Goal: Contribute content: Add original content to the website for others to see

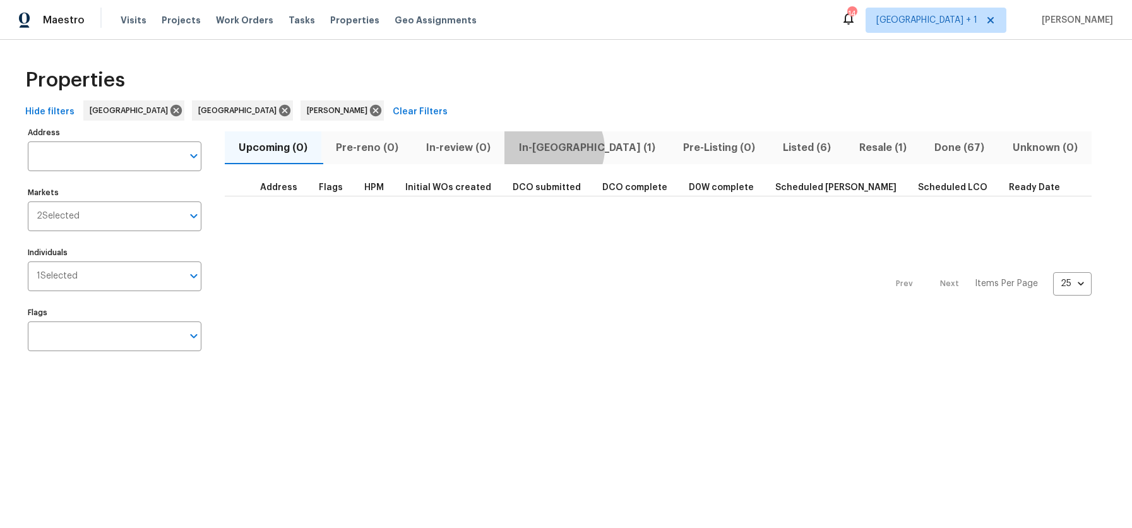
click at [554, 148] on span "In-[GEOGRAPHIC_DATA] (1)" at bounding box center [586, 148] width 149 height 18
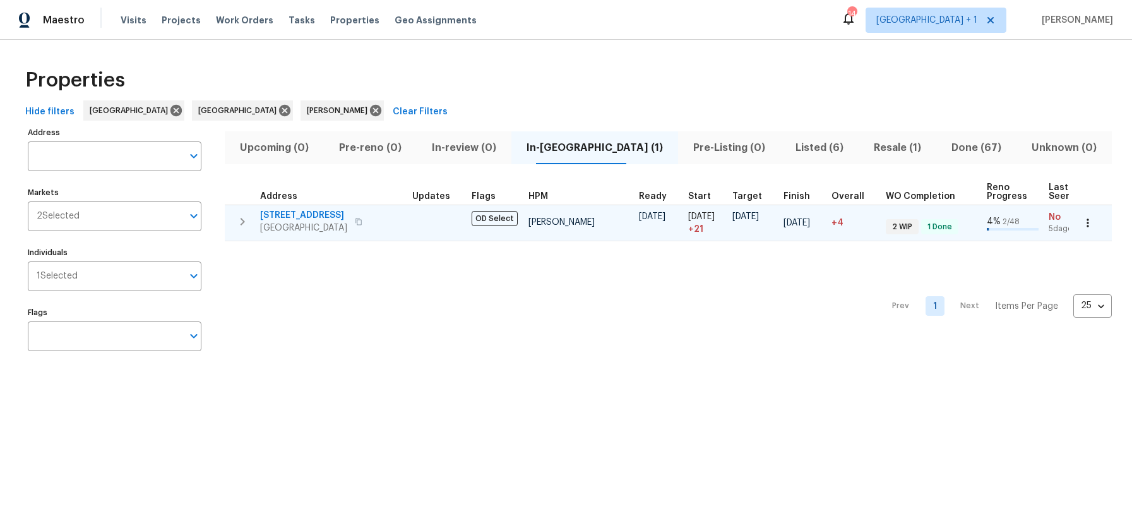
click at [309, 222] on span "[GEOGRAPHIC_DATA]" at bounding box center [303, 228] width 87 height 13
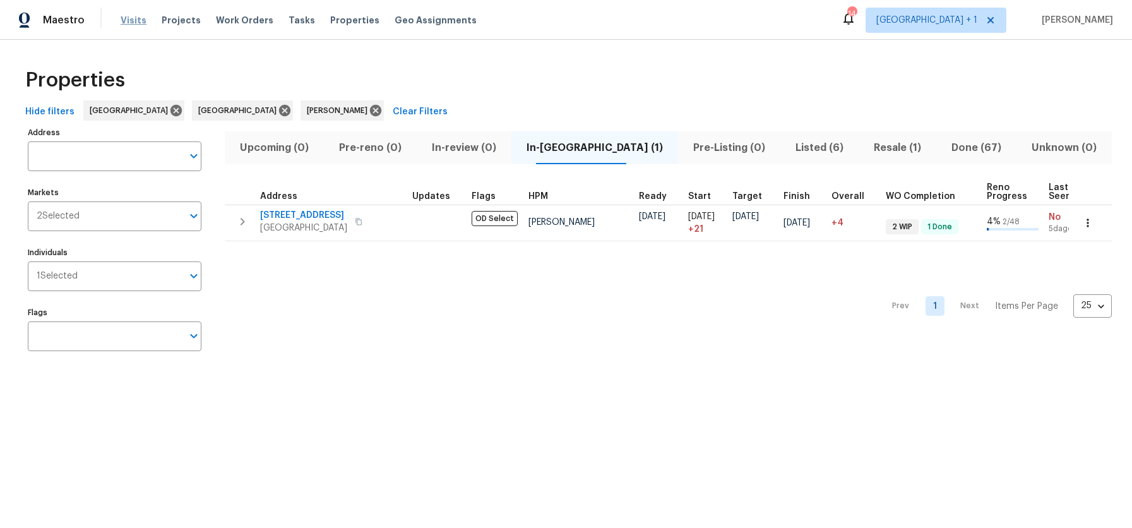
click at [122, 23] on span "Visits" at bounding box center [134, 20] width 26 height 13
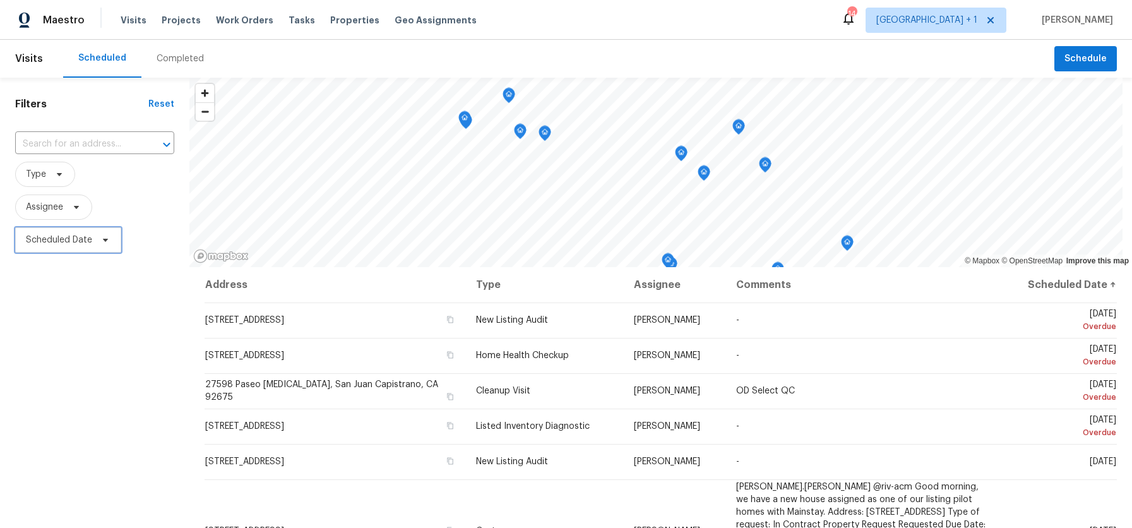
click at [88, 241] on span "Scheduled Date" at bounding box center [59, 240] width 66 height 13
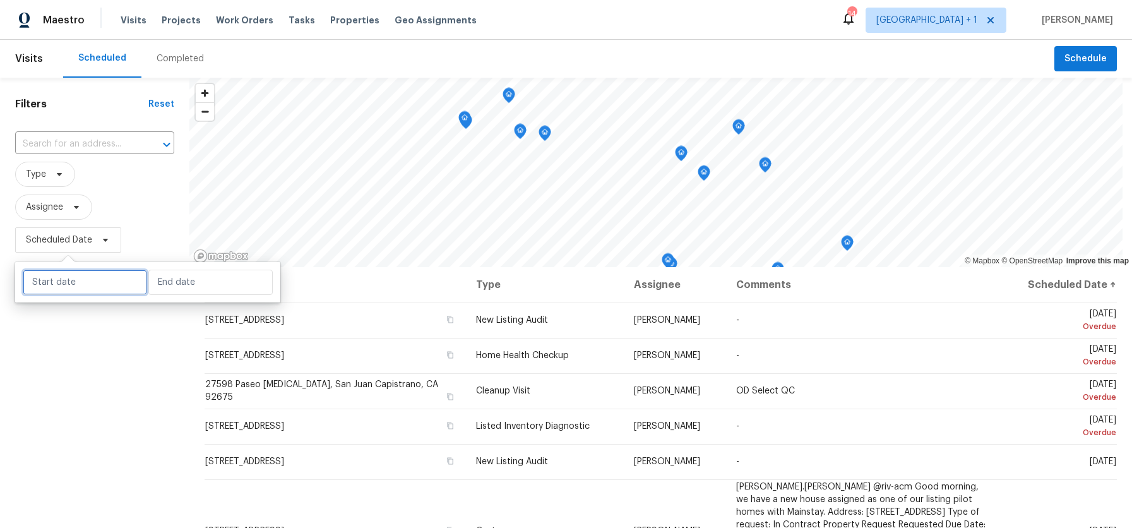
click at [80, 284] on input "text" at bounding box center [85, 282] width 124 height 25
select select "7"
select select "2025"
select select "8"
select select "2025"
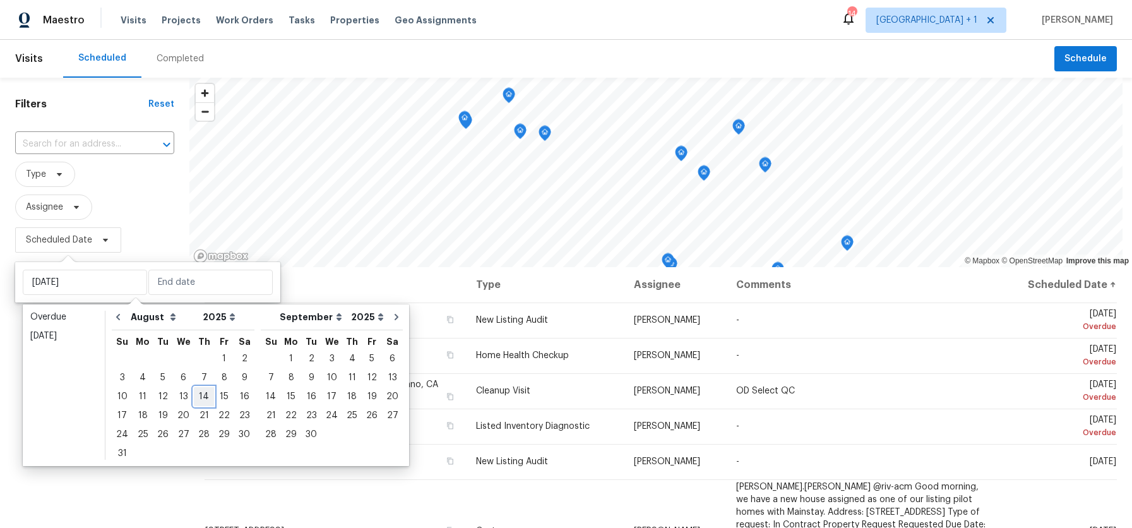
click at [203, 392] on div "14" at bounding box center [204, 397] width 20 height 18
type input "[DATE]"
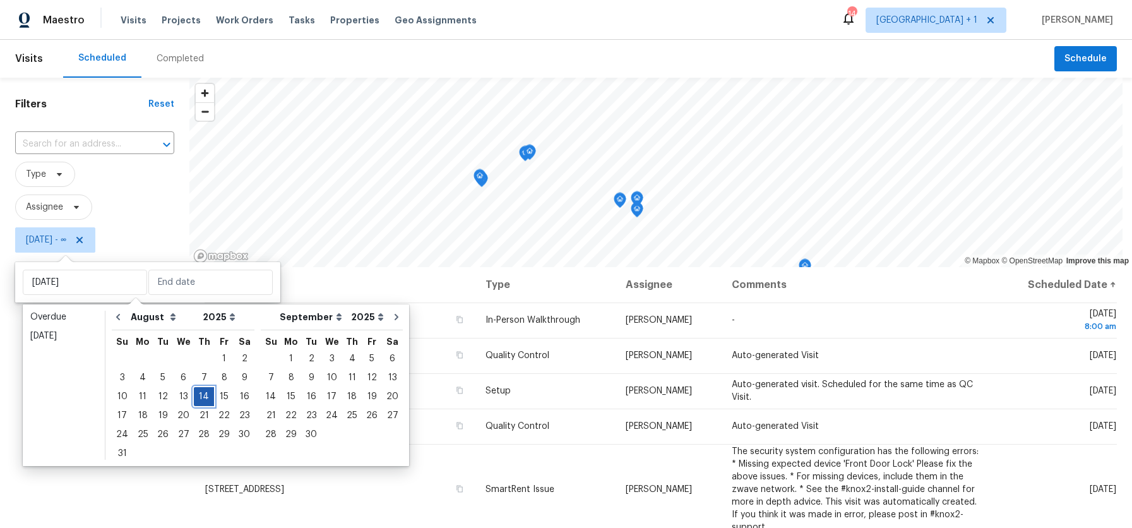
click at [203, 392] on div "14" at bounding box center [204, 397] width 20 height 18
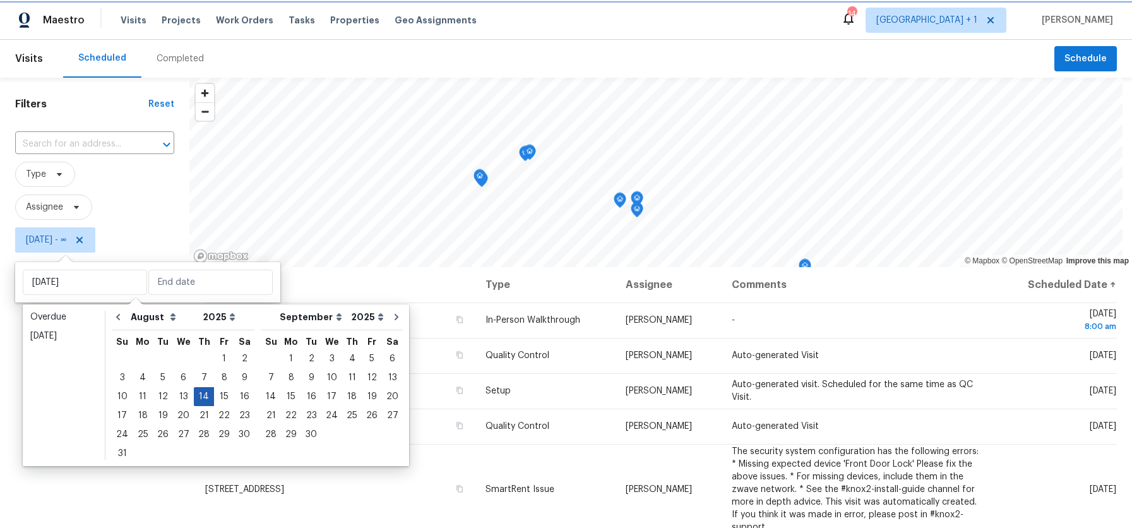
type input "[DATE]"
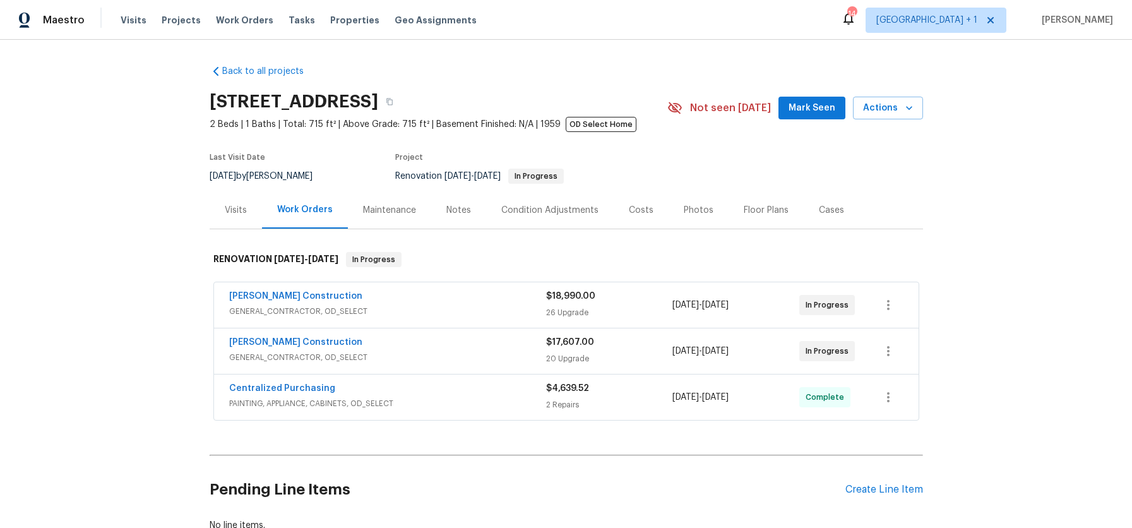
click at [461, 211] on div "Notes" at bounding box center [458, 210] width 25 height 13
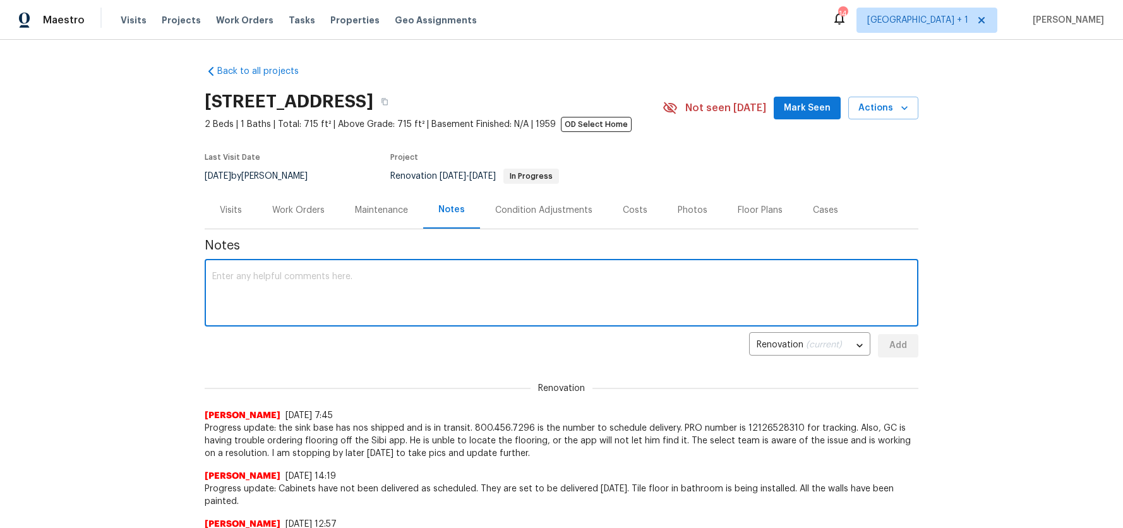
click at [253, 285] on textarea at bounding box center [561, 294] width 698 height 44
paste textarea "Progress update: Flooring is installed in the bathroom and the kitchen. All the…"
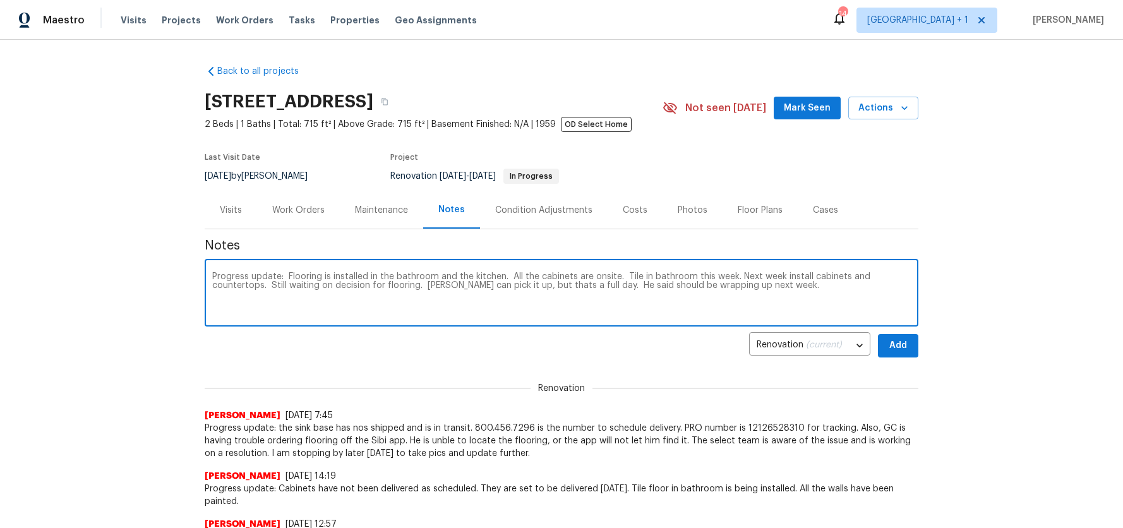
paste textarea "[URL][DOMAIN_NAME]"
type textarea "Progress update: Flooring is installed in the bathroom and the kitchen. All the…"
click at [901, 341] on span "Add" at bounding box center [898, 346] width 20 height 16
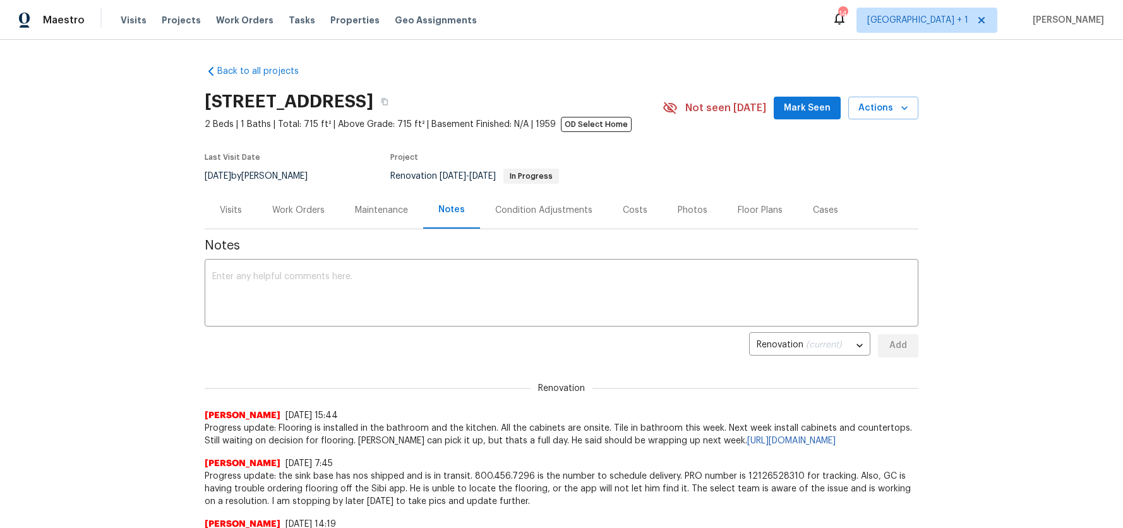
click at [59, 294] on div "Back to all projects [STREET_ADDRESS] 2 Beds | 1 Baths | Total: 715 ft² | Above…" at bounding box center [561, 284] width 1123 height 488
click at [796, 111] on span "Mark Seen" at bounding box center [807, 108] width 47 height 16
click at [710, 129] on span "2 Beds | 1 Baths | Total: 715 ft² | Above Grade: 715 ft² | Basement Finished: N…" at bounding box center [481, 124] width 553 height 13
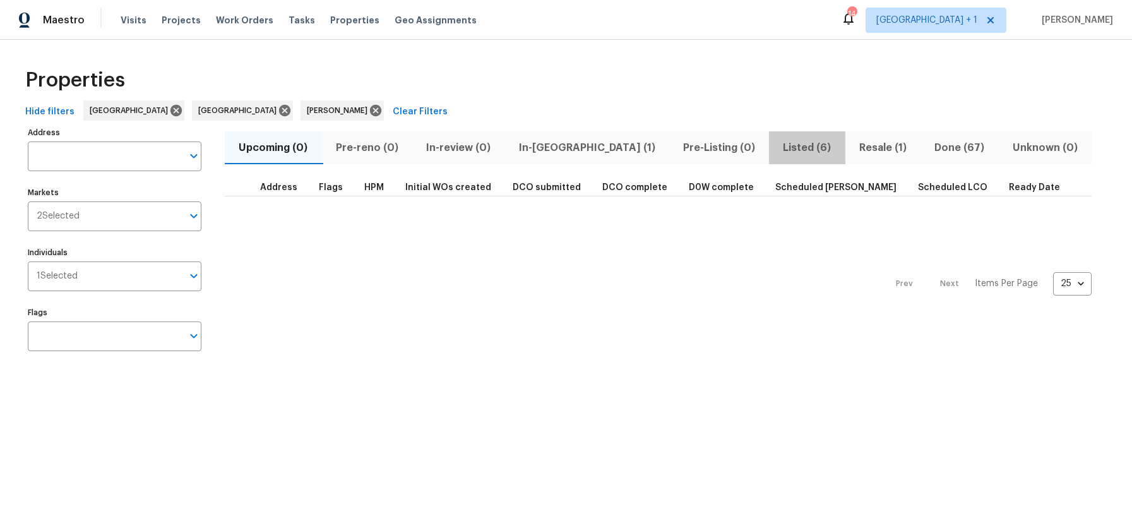
click at [777, 148] on span "Listed (6)" at bounding box center [807, 148] width 61 height 18
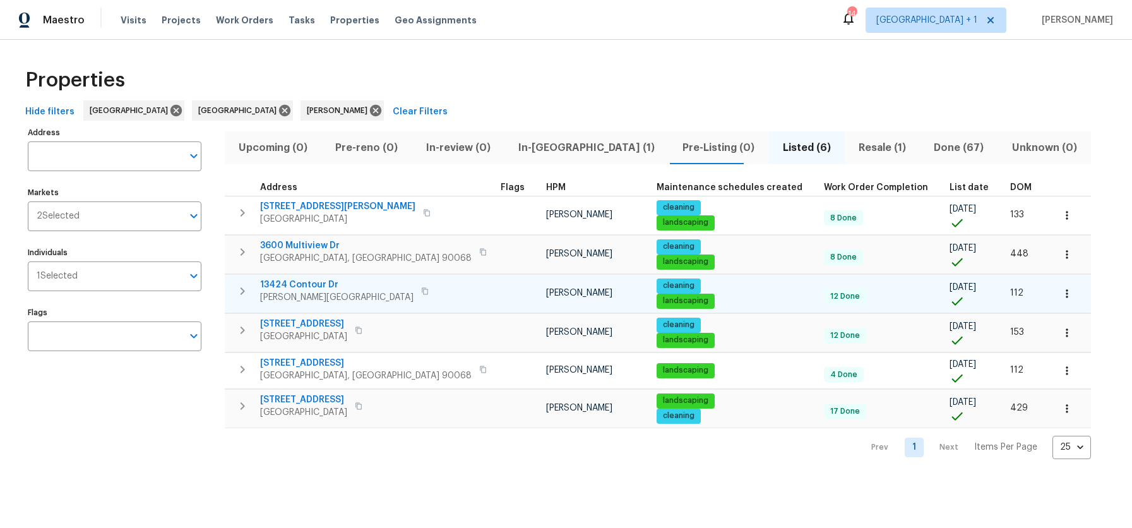
click at [307, 287] on span "13424 Contour Dr" at bounding box center [336, 285] width 153 height 13
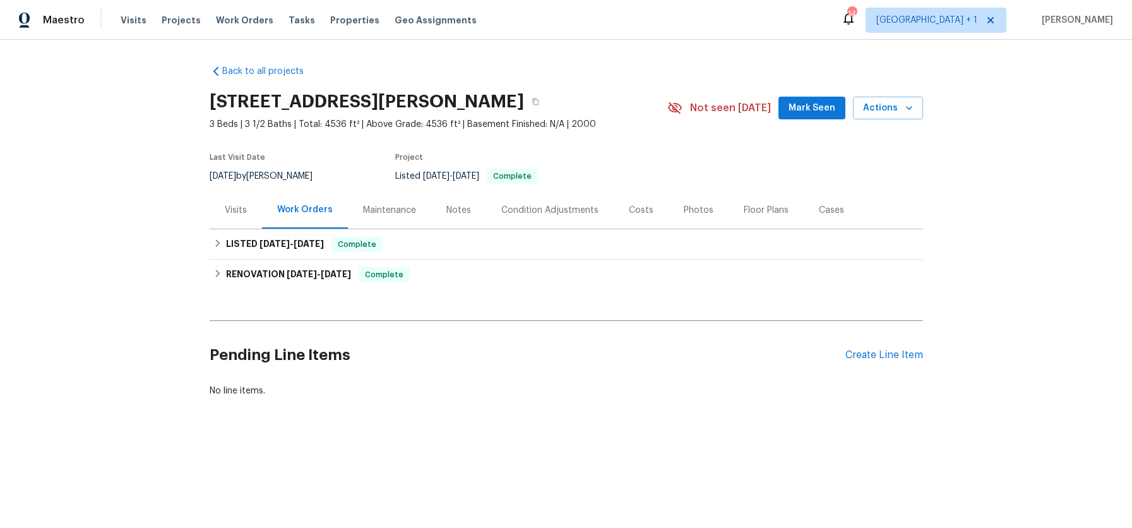
click at [446, 211] on div "Notes" at bounding box center [458, 210] width 25 height 13
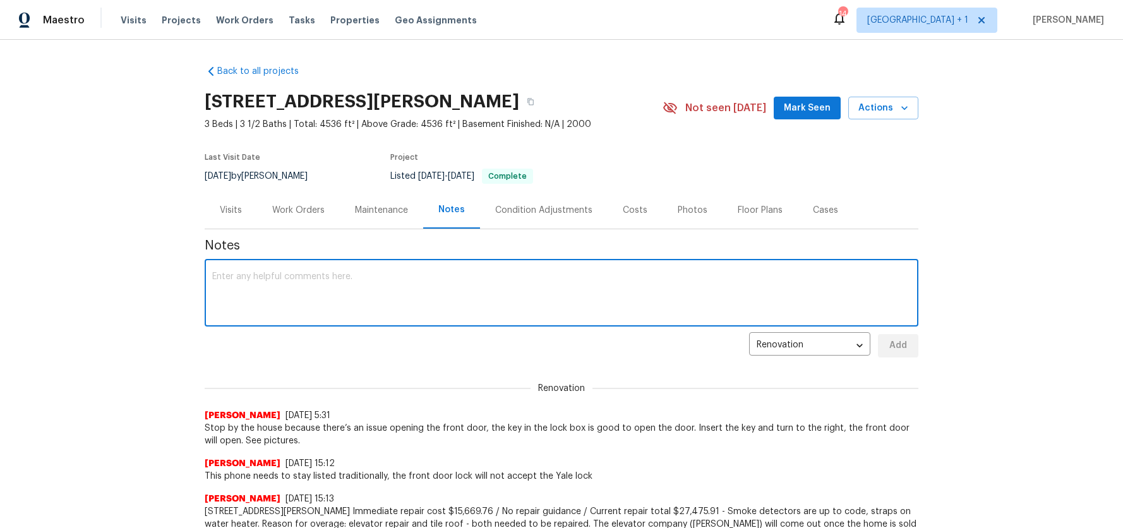
click at [287, 301] on textarea at bounding box center [561, 294] width 698 height 44
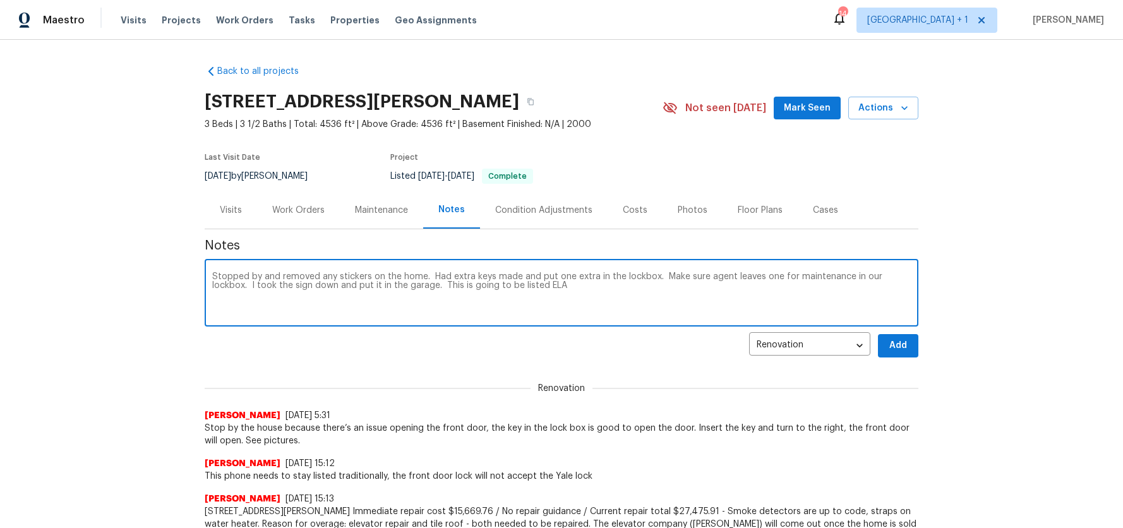
type textarea "Stopped by and removed any stickers on the home. Had extra keys made and put on…"
click at [896, 345] on span "Add" at bounding box center [898, 346] width 20 height 16
click at [896, 345] on div "Renovation 87f28599-a0ad-4449-b0e2-42223cf6128b ​ Add" at bounding box center [562, 345] width 714 height 23
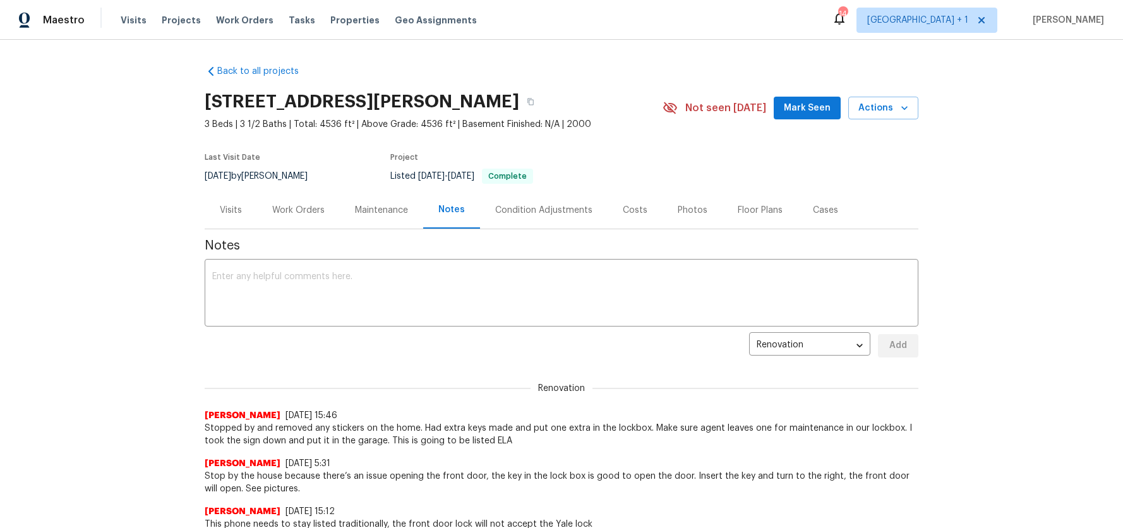
click at [205, 426] on span "Stopped by and removed any stickers on the home. Had extra keys made and put on…" at bounding box center [562, 434] width 714 height 25
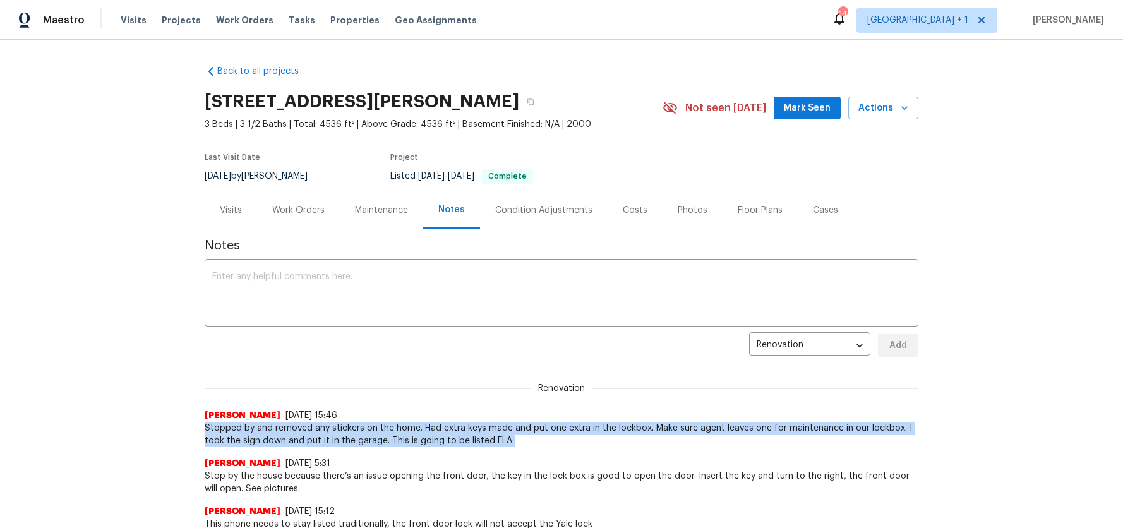
drag, startPoint x: 200, startPoint y: 426, endPoint x: 518, endPoint y: 438, distance: 318.5
click at [518, 438] on span "Stopped by and removed any stickers on the home. Had extra keys made and put on…" at bounding box center [562, 434] width 714 height 25
copy span "Stopped by and removed any stickers on the home. Had extra keys made and put on…"
